Goal: Task Accomplishment & Management: Manage account settings

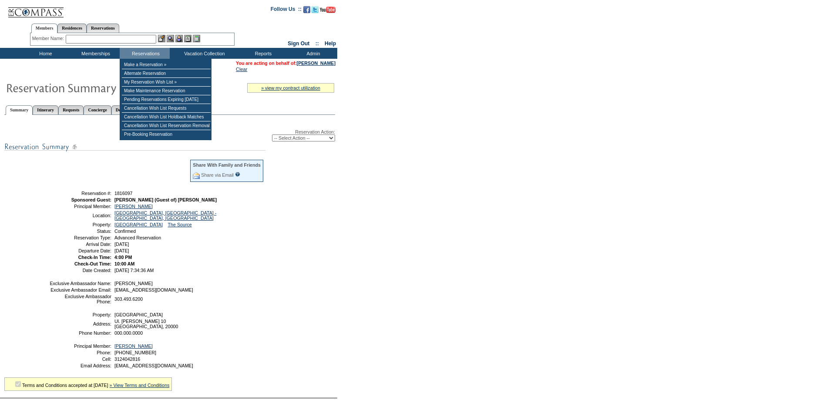
click at [121, 41] on input "text" at bounding box center [111, 39] width 91 height 9
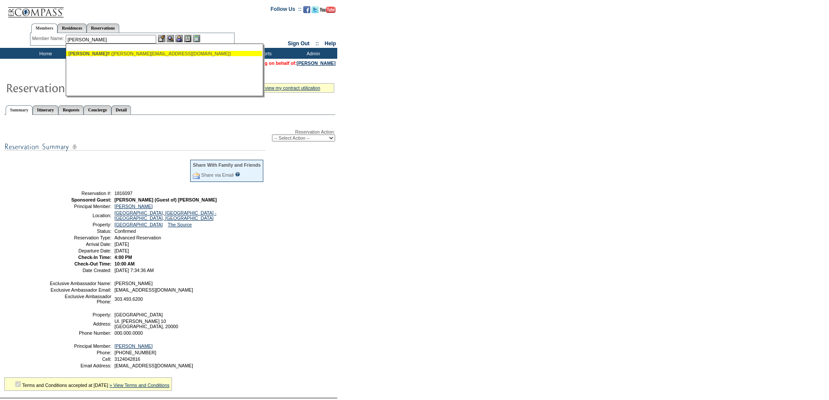
drag, startPoint x: 135, startPoint y: 53, endPoint x: 158, endPoint y: 16, distance: 43.0
click at [137, 49] on ul "[PERSON_NAME] ff ([EMAIL_ADDRESS][DOMAIN_NAME])" at bounding box center [164, 54] width 196 height 10
click at [169, 52] on div "[PERSON_NAME] ff ([EMAIL_ADDRESS][DOMAIN_NAME])" at bounding box center [163, 53] width 191 height 5
type input "[PERSON_NAME] ([PERSON_NAME][EMAIL_ADDRESS][DOMAIN_NAME])"
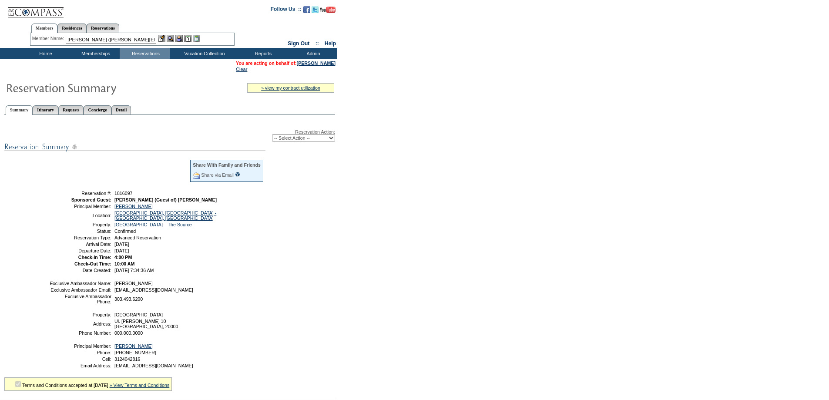
click at [182, 37] on img at bounding box center [178, 38] width 7 height 7
click at [173, 38] on img at bounding box center [170, 38] width 7 height 7
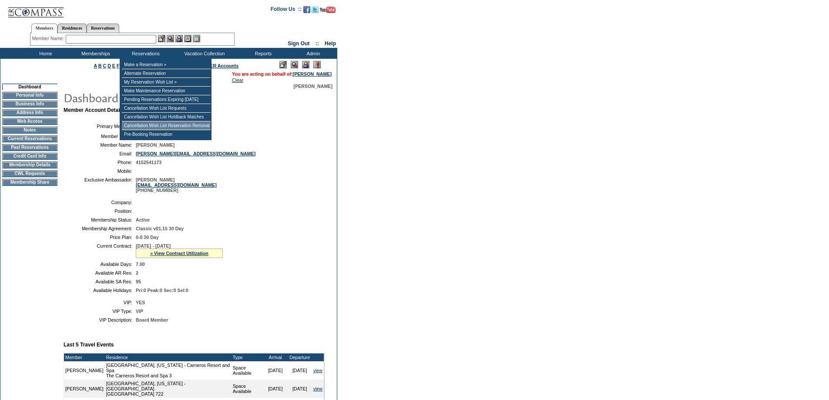
click at [163, 127] on td "Cancellation Wish List Reservation Removal" at bounding box center [166, 125] width 89 height 9
